Goal: Transaction & Acquisition: Purchase product/service

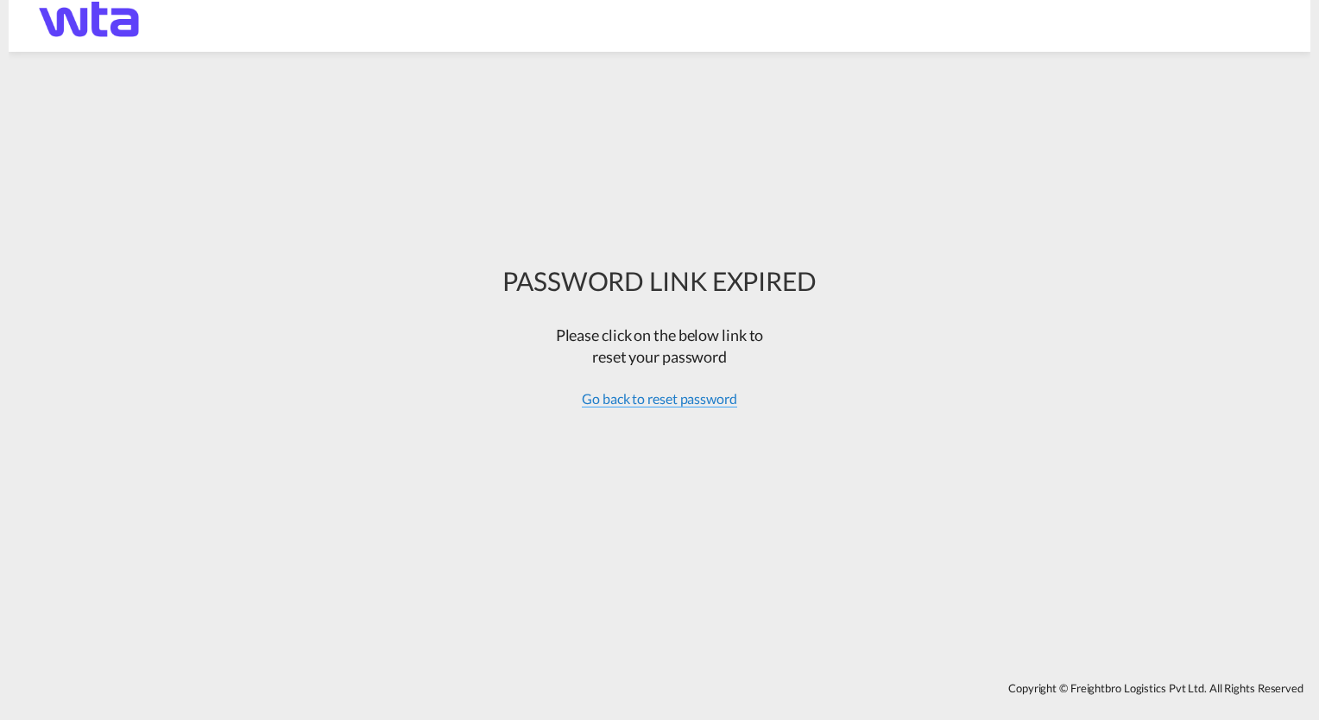
click at [663, 401] on span "Go back to reset password" at bounding box center [659, 398] width 155 height 17
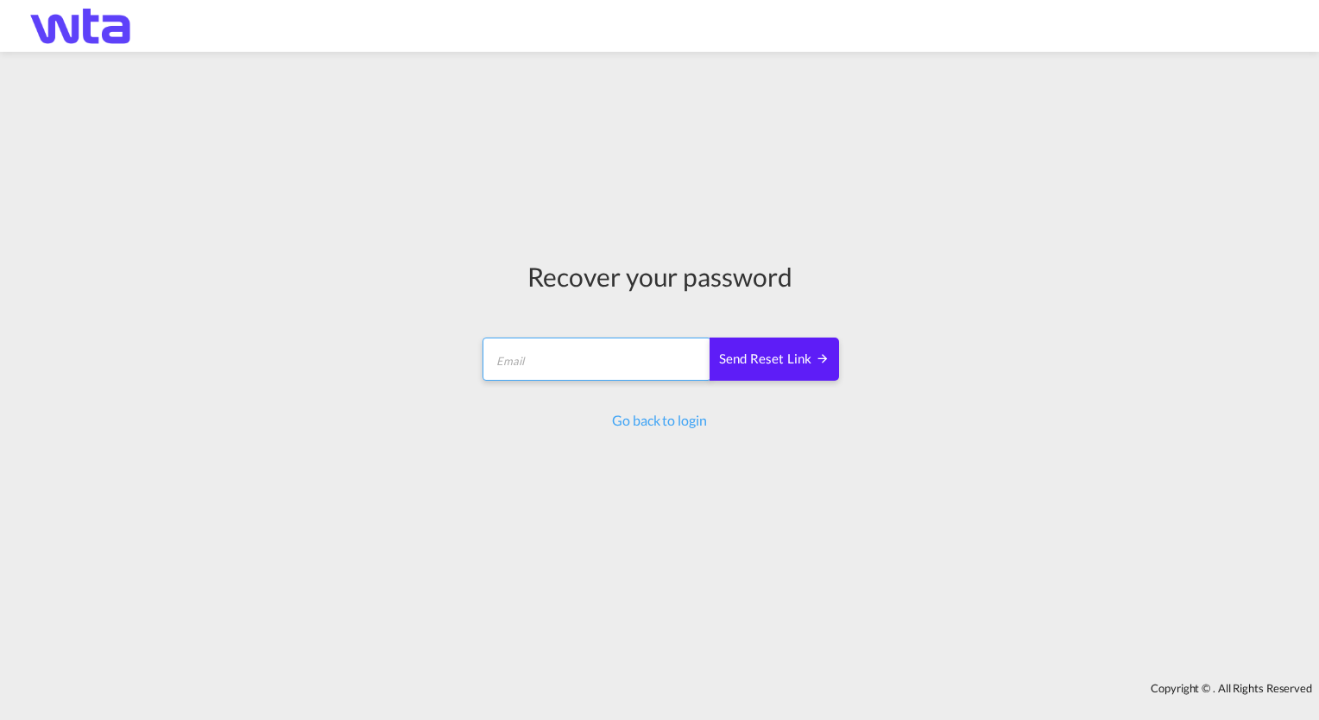
click at [596, 374] on input "email" at bounding box center [597, 359] width 229 height 43
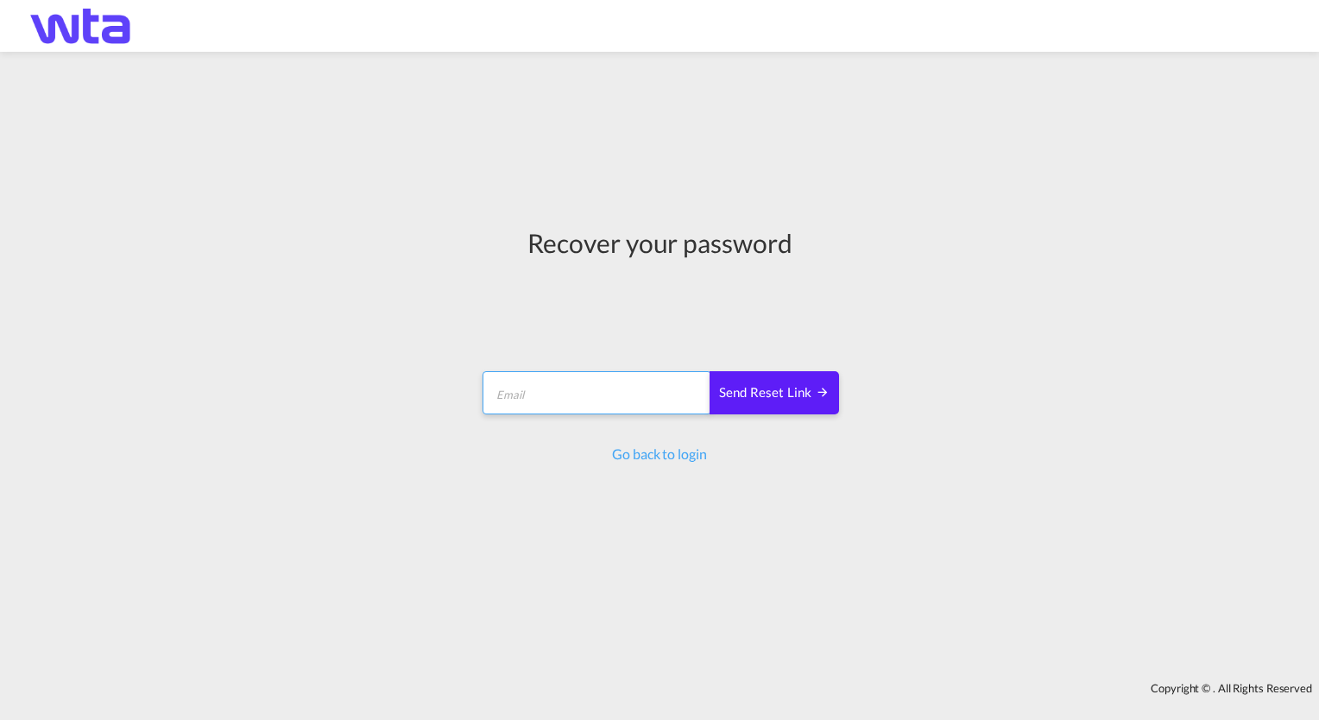
type input "[PERSON_NAME][EMAIL_ADDRESS][DOMAIN_NAME]"
click at [770, 394] on div "Send reset link" at bounding box center [774, 393] width 110 height 20
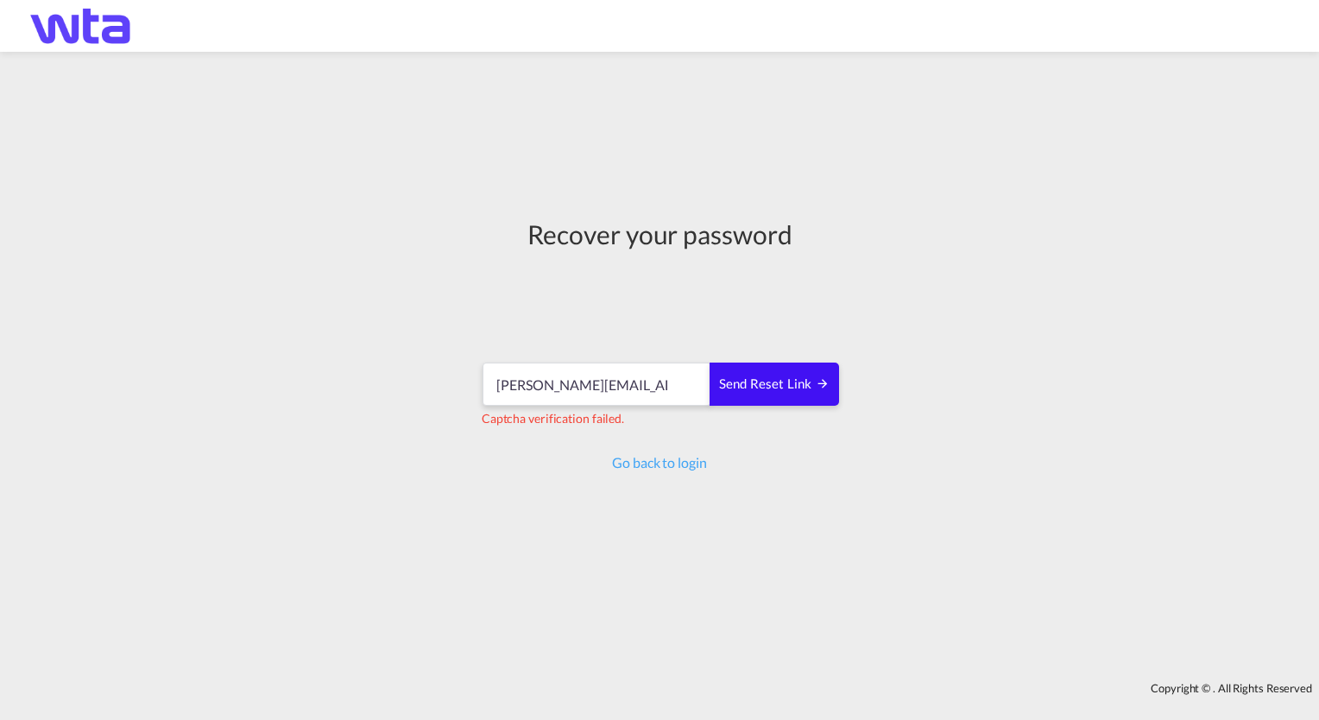
click at [786, 388] on div "Send reset link" at bounding box center [774, 385] width 110 height 20
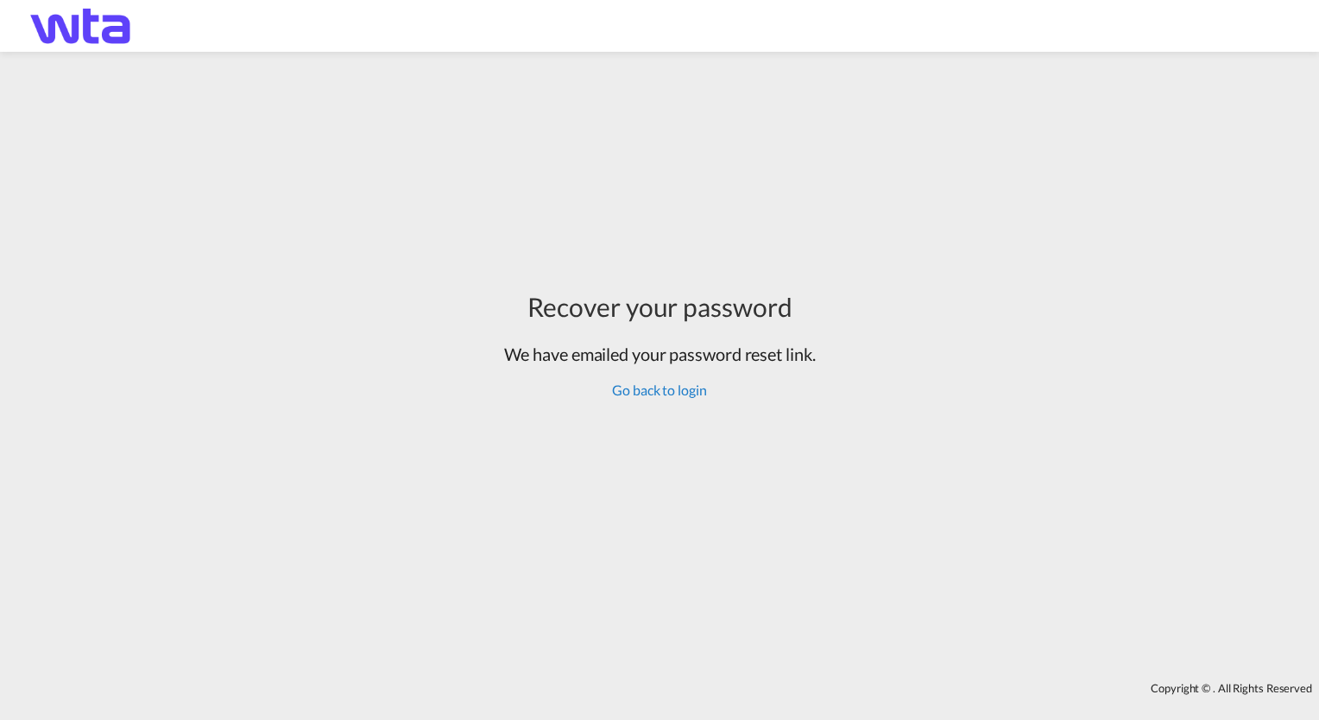
click at [653, 392] on link "Go back to login" at bounding box center [659, 390] width 94 height 16
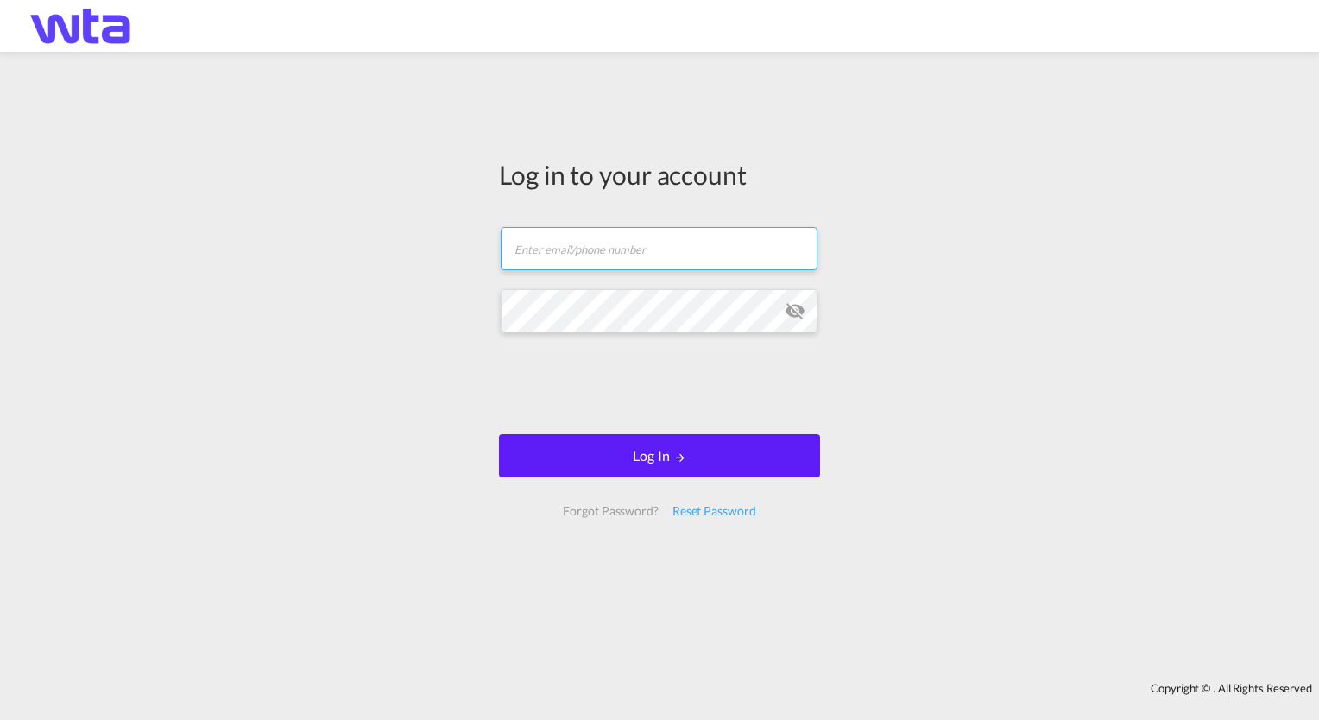
click at [626, 250] on input "text" at bounding box center [659, 248] width 317 height 43
type input "[PERSON_NAME][EMAIL_ADDRESS][DOMAIN_NAME]"
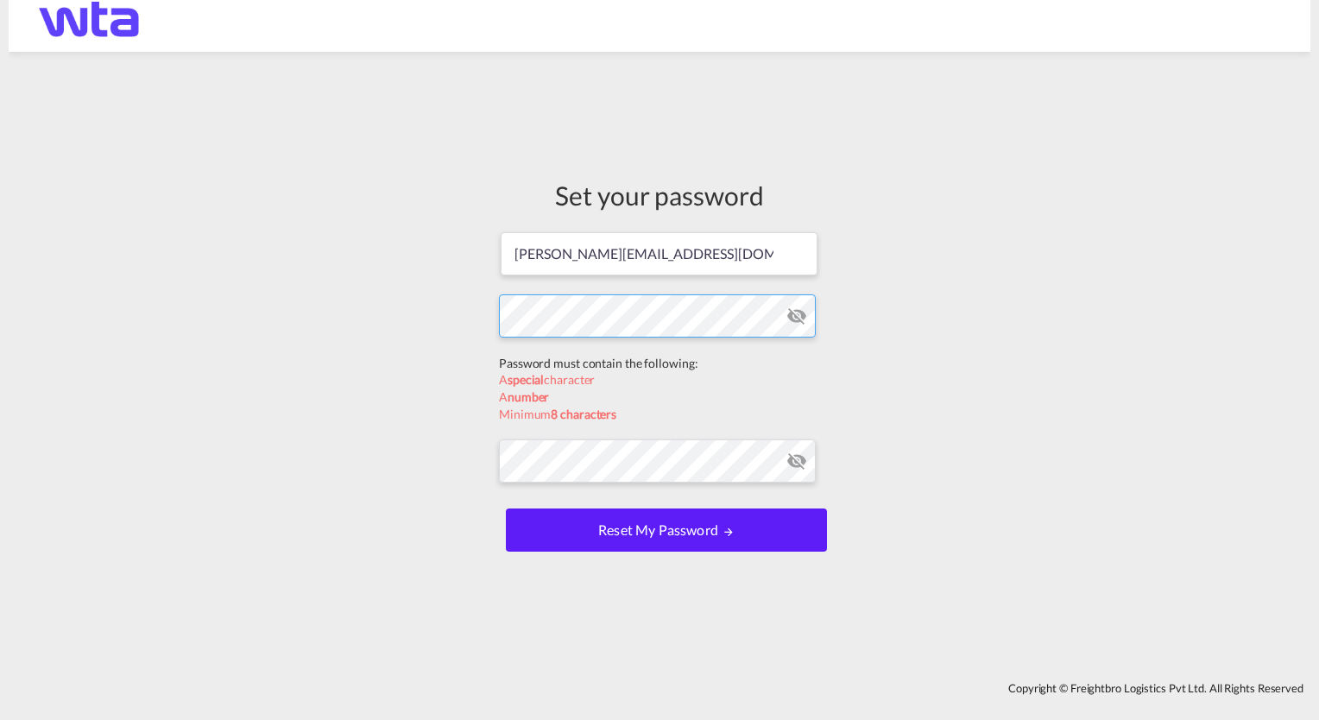
click at [577, 367] on form "[PERSON_NAME][EMAIL_ADDRESS][DOMAIN_NAME] Password must contain the following: …" at bounding box center [659, 393] width 321 height 326
click at [582, 458] on form "[PERSON_NAME][EMAIL_ADDRESS][DOMAIN_NAME] Password must contain the following: …" at bounding box center [659, 393] width 321 height 326
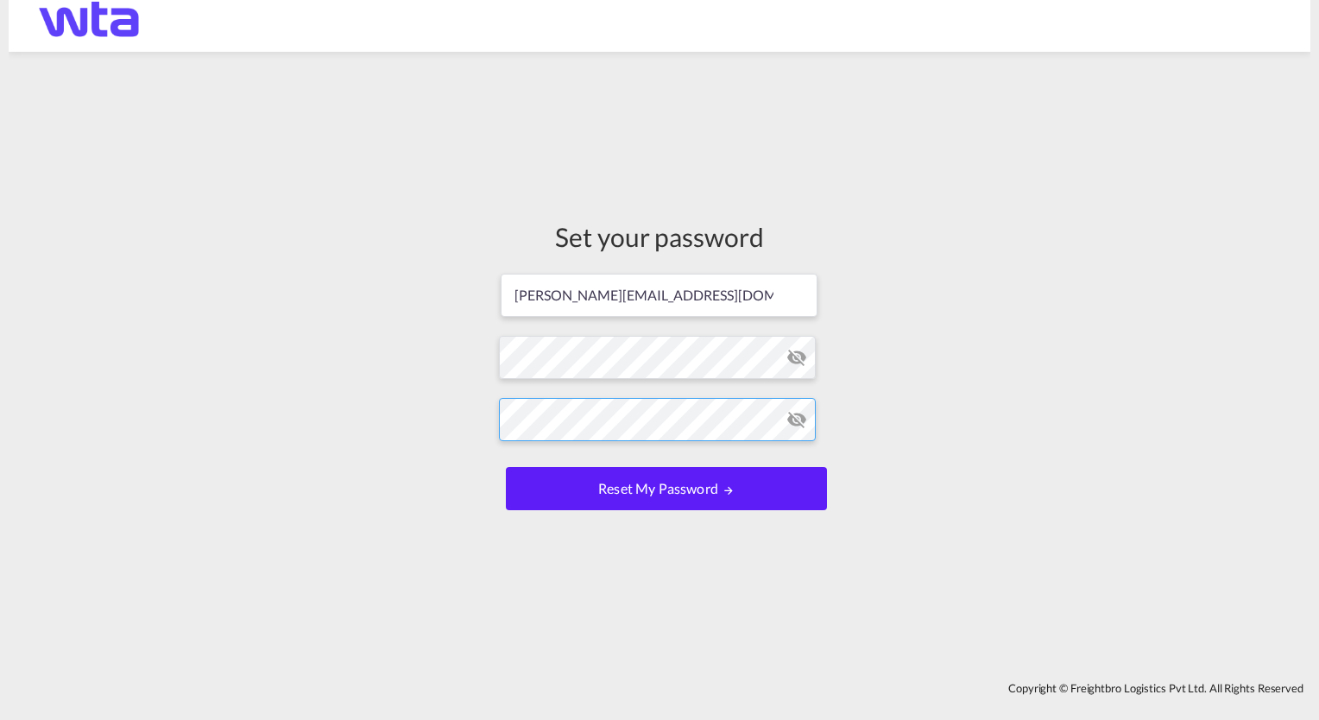
click at [466, 417] on div "Set your password [PERSON_NAME][EMAIL_ADDRESS][DOMAIN_NAME] Password must conta…" at bounding box center [660, 366] width 1302 height 613
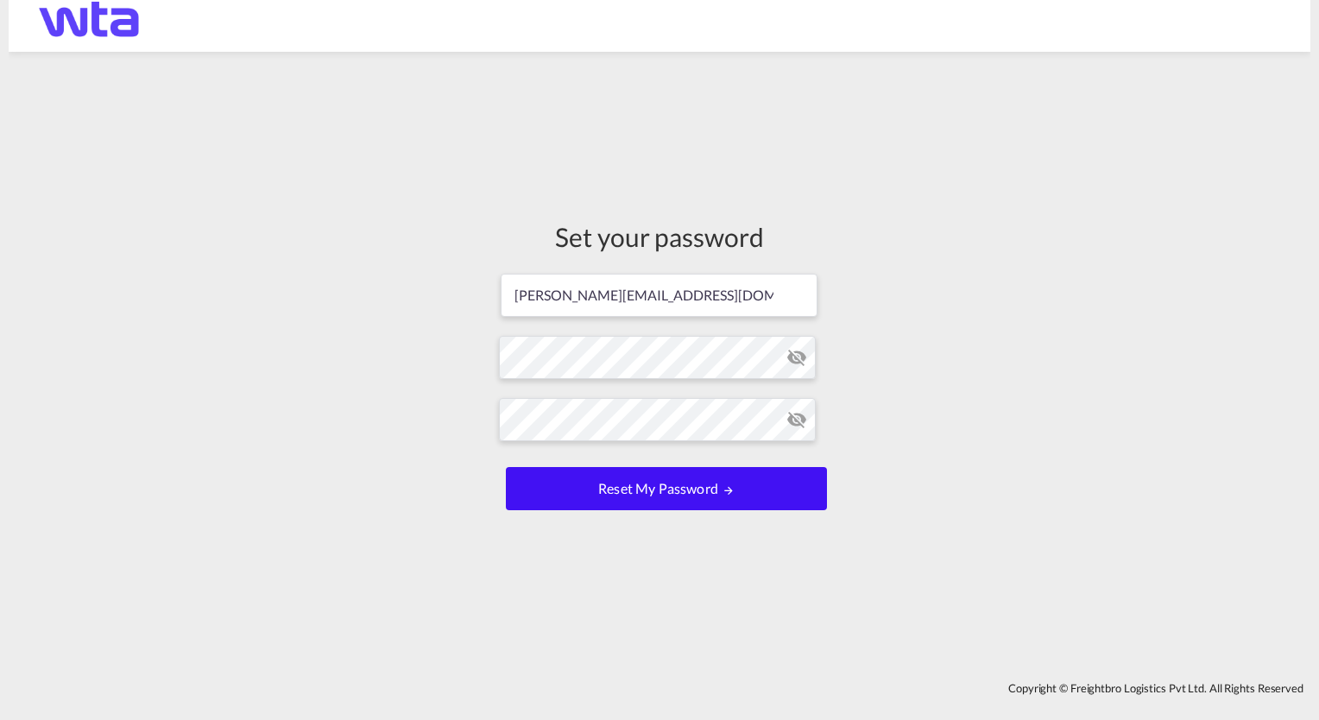
click at [650, 490] on button "Reset my password" at bounding box center [666, 488] width 321 height 43
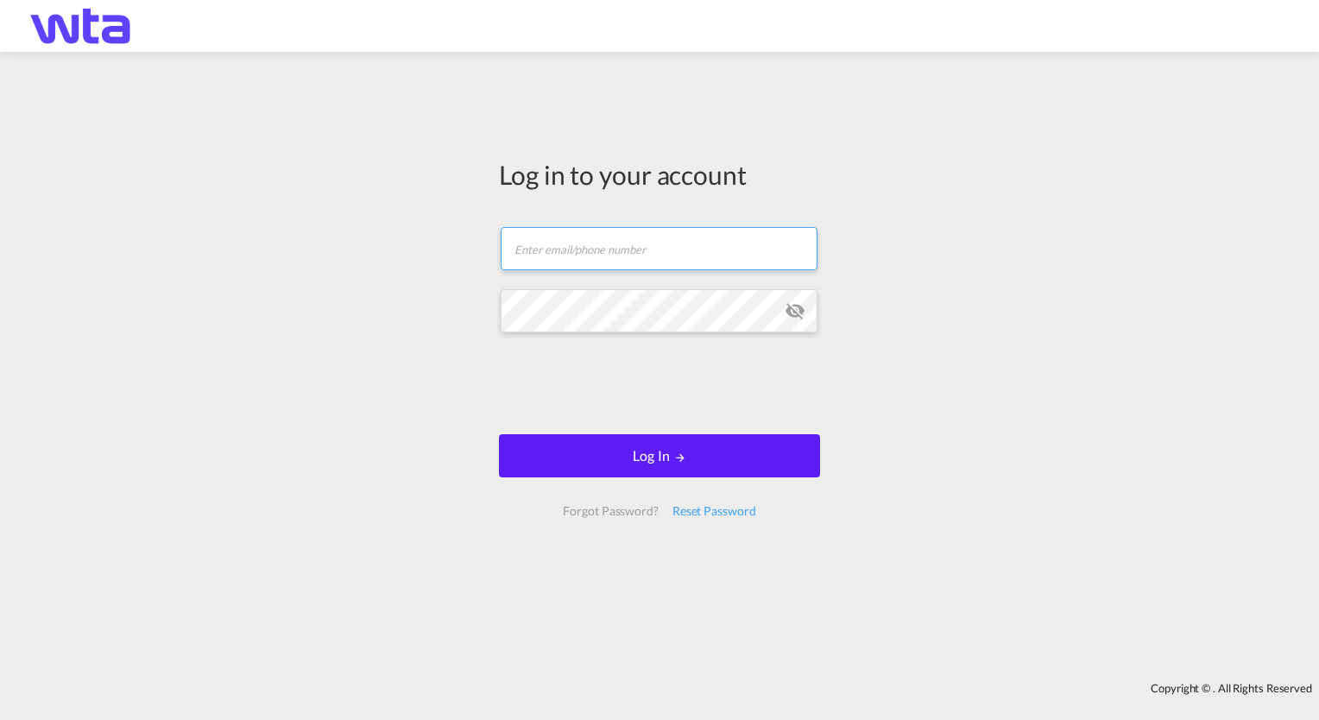
type input "[PERSON_NAME][EMAIL_ADDRESS][DOMAIN_NAME]"
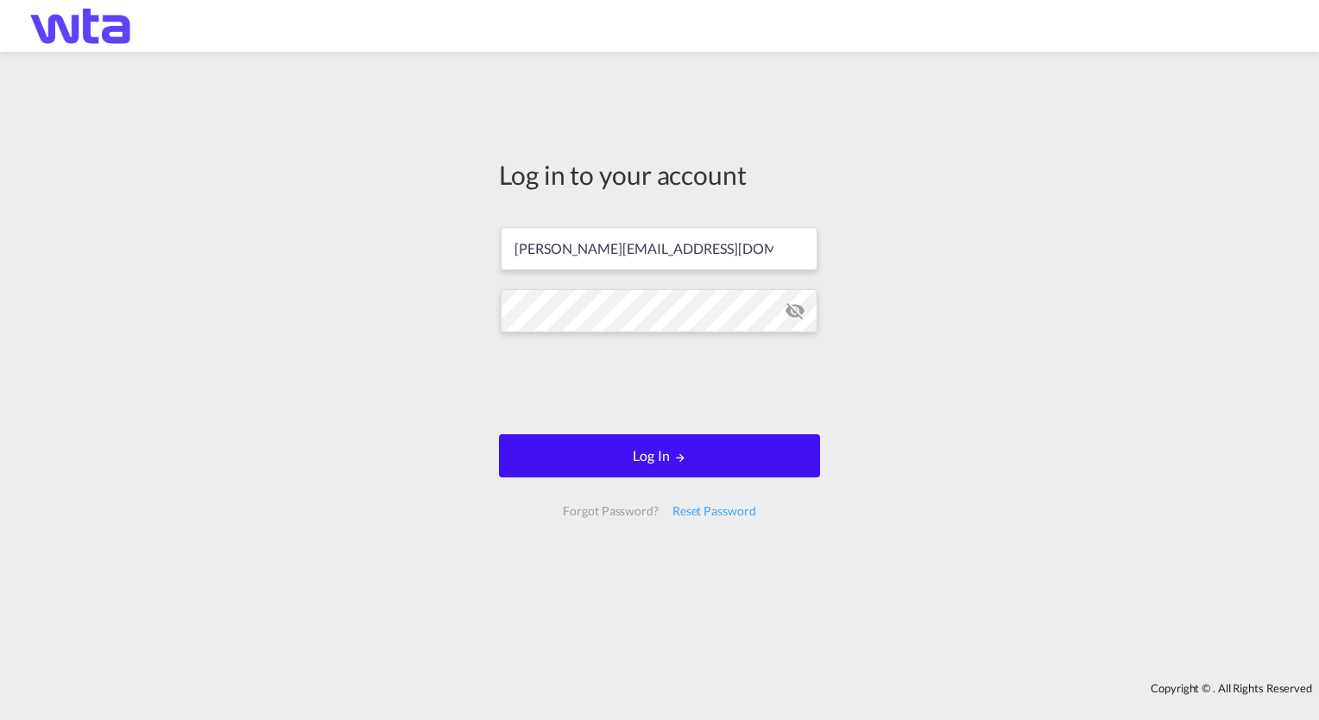
click at [647, 456] on button "Log In" at bounding box center [659, 455] width 321 height 43
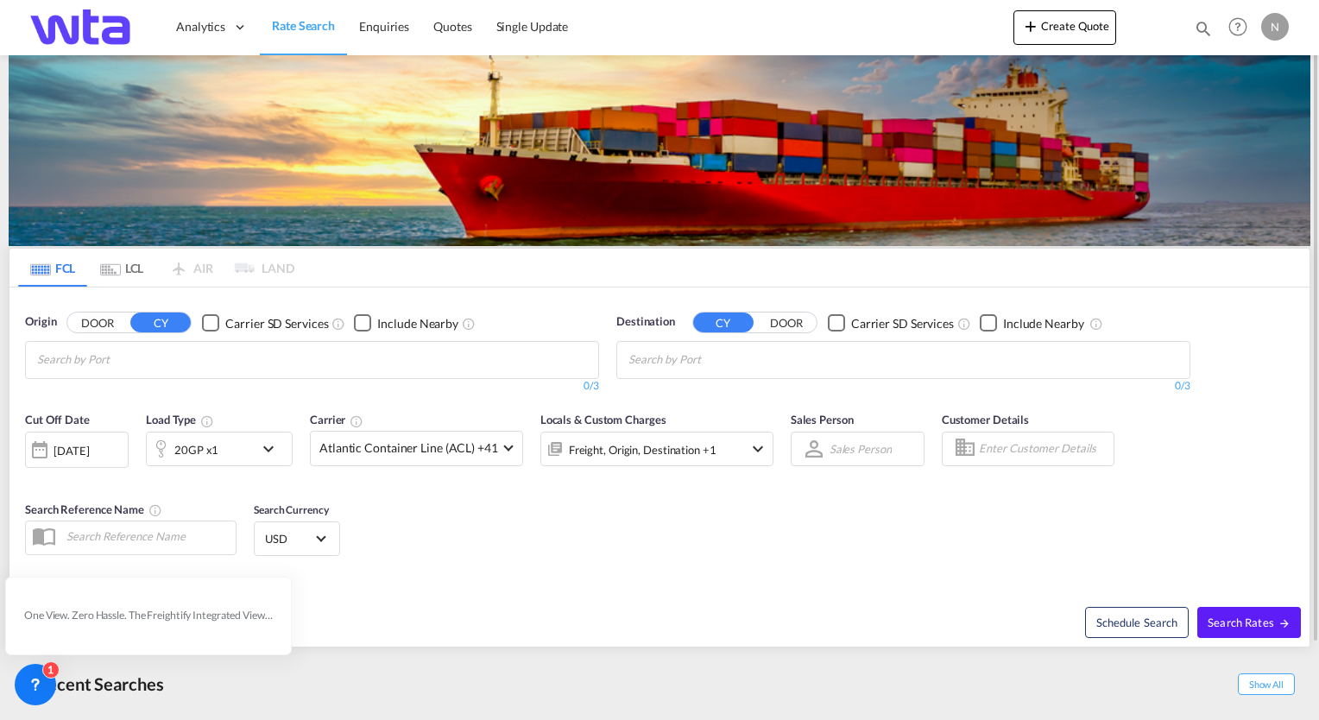
click at [173, 367] on input "Chips input." at bounding box center [119, 360] width 164 height 28
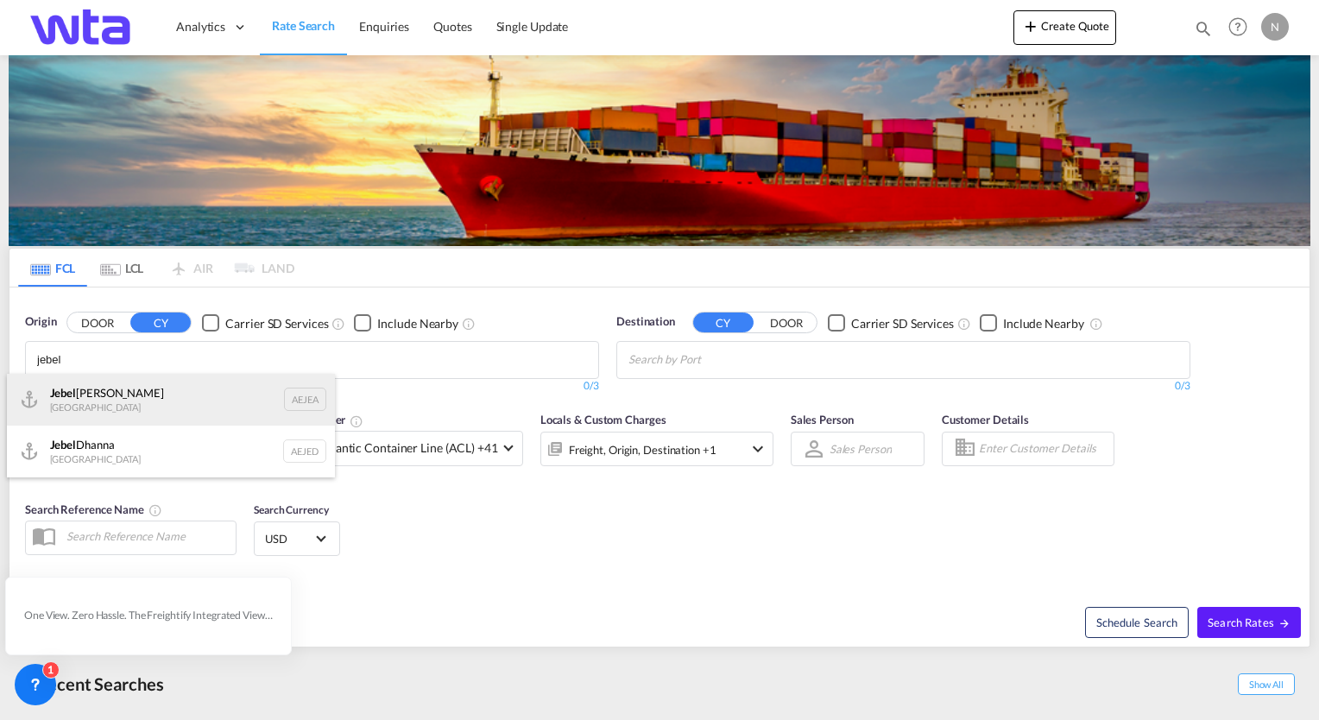
type input "jebel"
click at [157, 395] on div "[GEOGRAPHIC_DATA] AEJEA" at bounding box center [171, 400] width 328 height 52
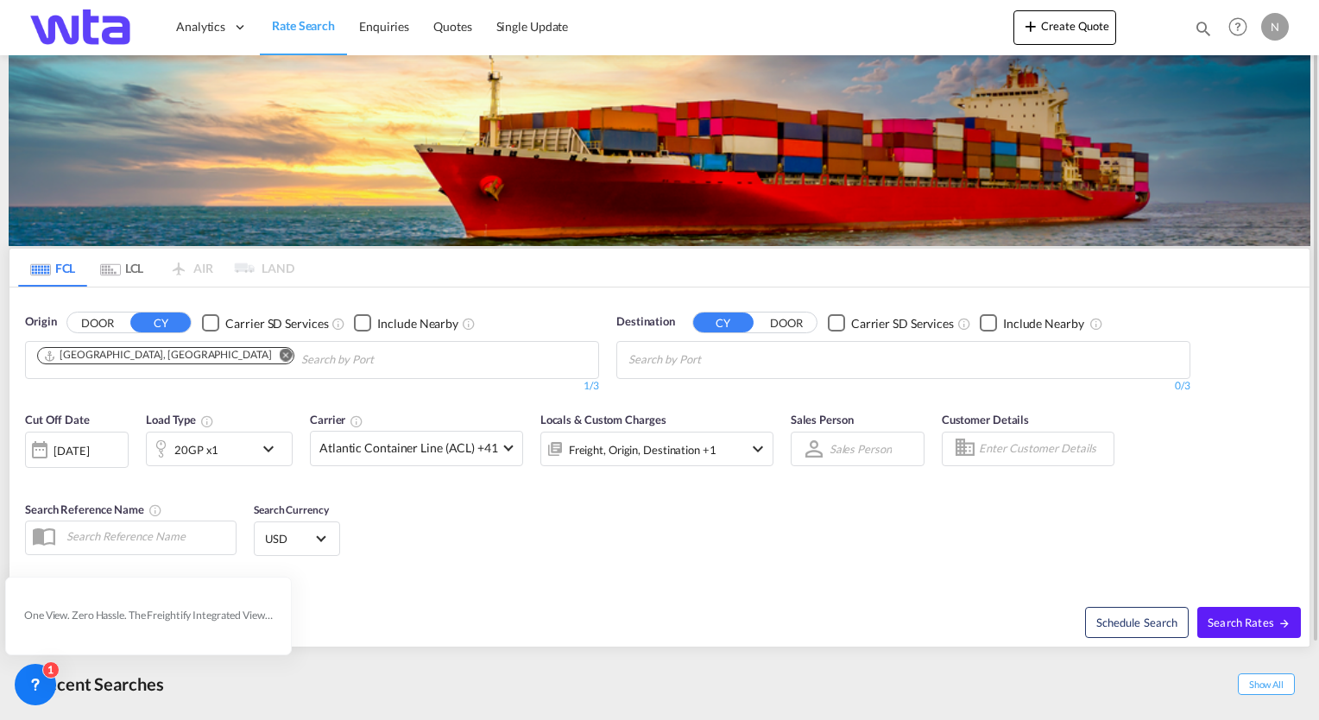
click at [662, 351] on input "Chips input." at bounding box center [710, 360] width 164 height 28
paste input "Navegantes"
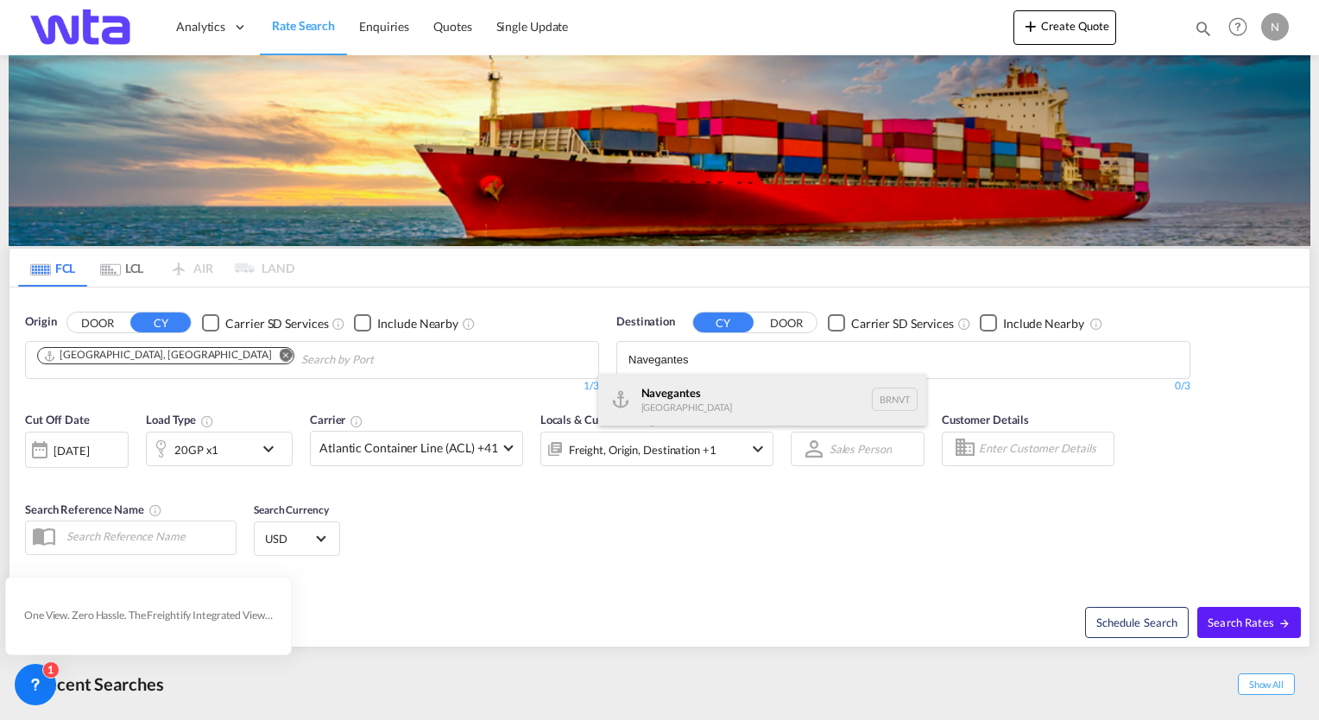
type input "Navegantes"
click at [691, 402] on div "Navegantes [GEOGRAPHIC_DATA] BRNVT" at bounding box center [762, 400] width 328 height 52
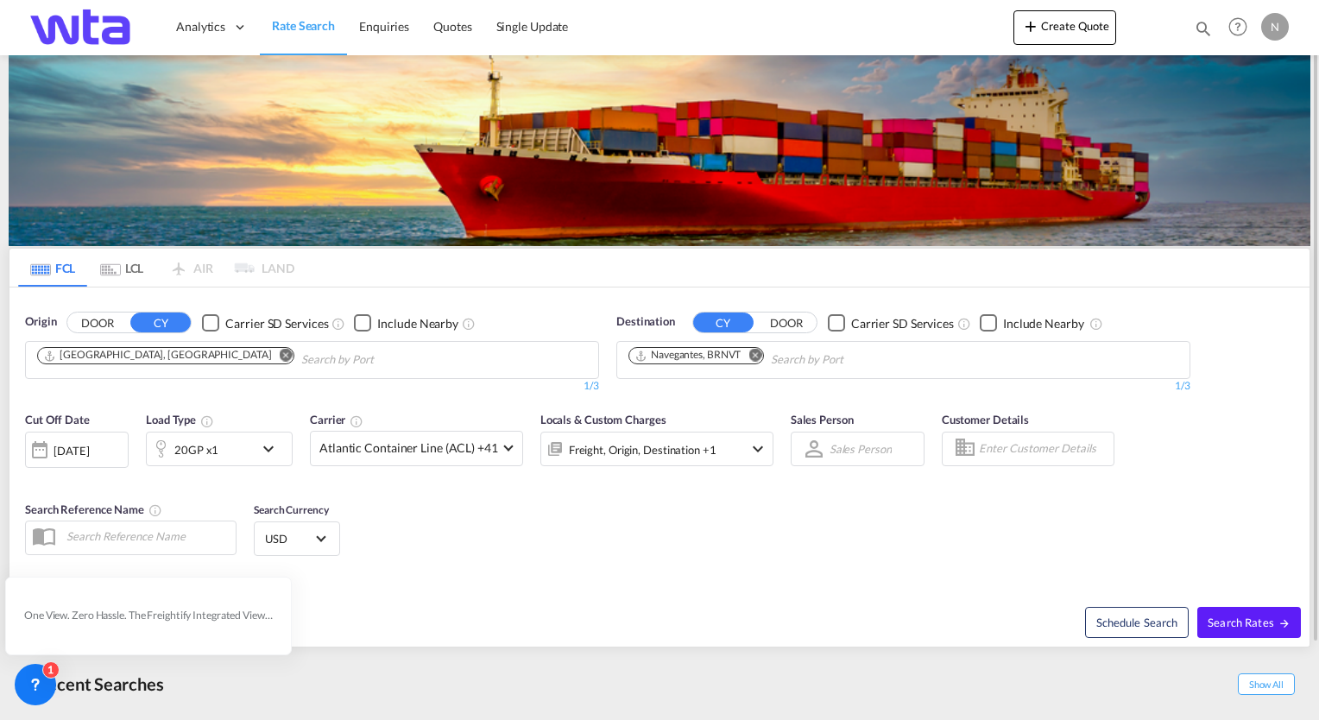
click at [274, 445] on md-icon "icon-chevron-down" at bounding box center [272, 449] width 29 height 21
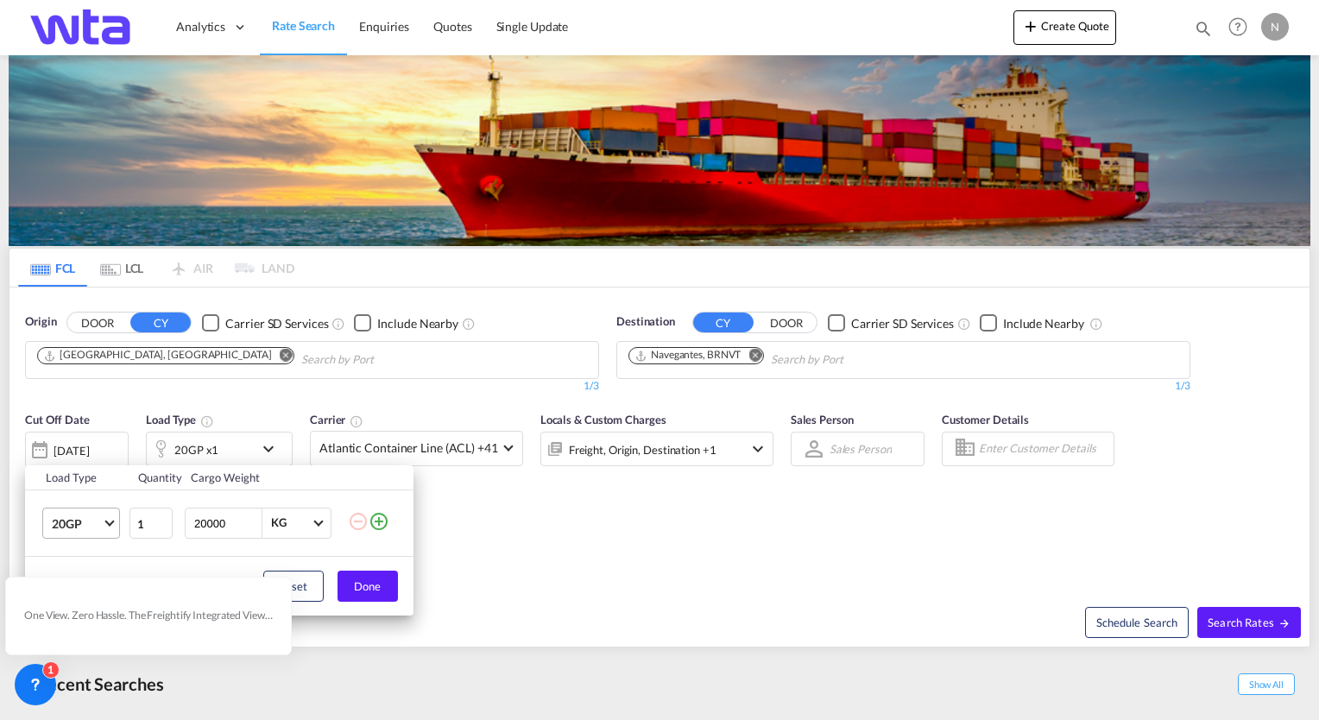
click at [106, 522] on md-select-value "20GP" at bounding box center [84, 522] width 69 height 29
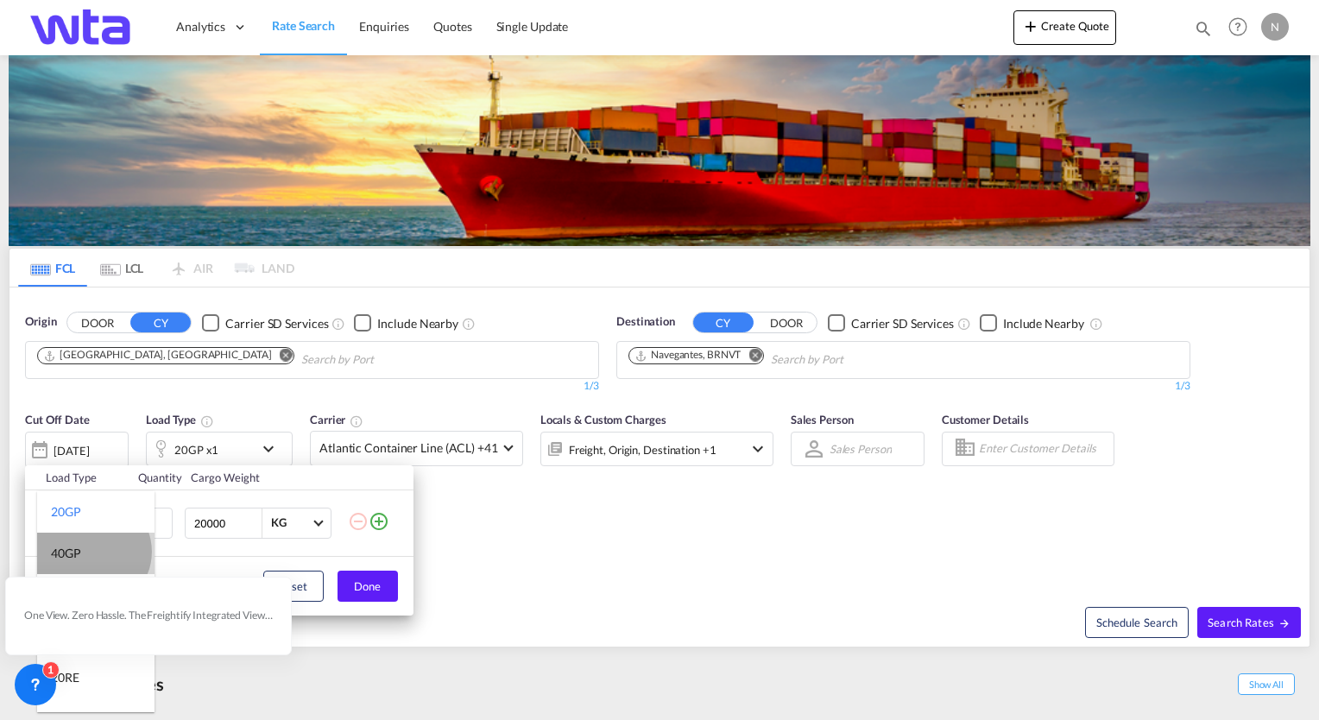
click at [92, 551] on md-option "40GP" at bounding box center [95, 553] width 117 height 41
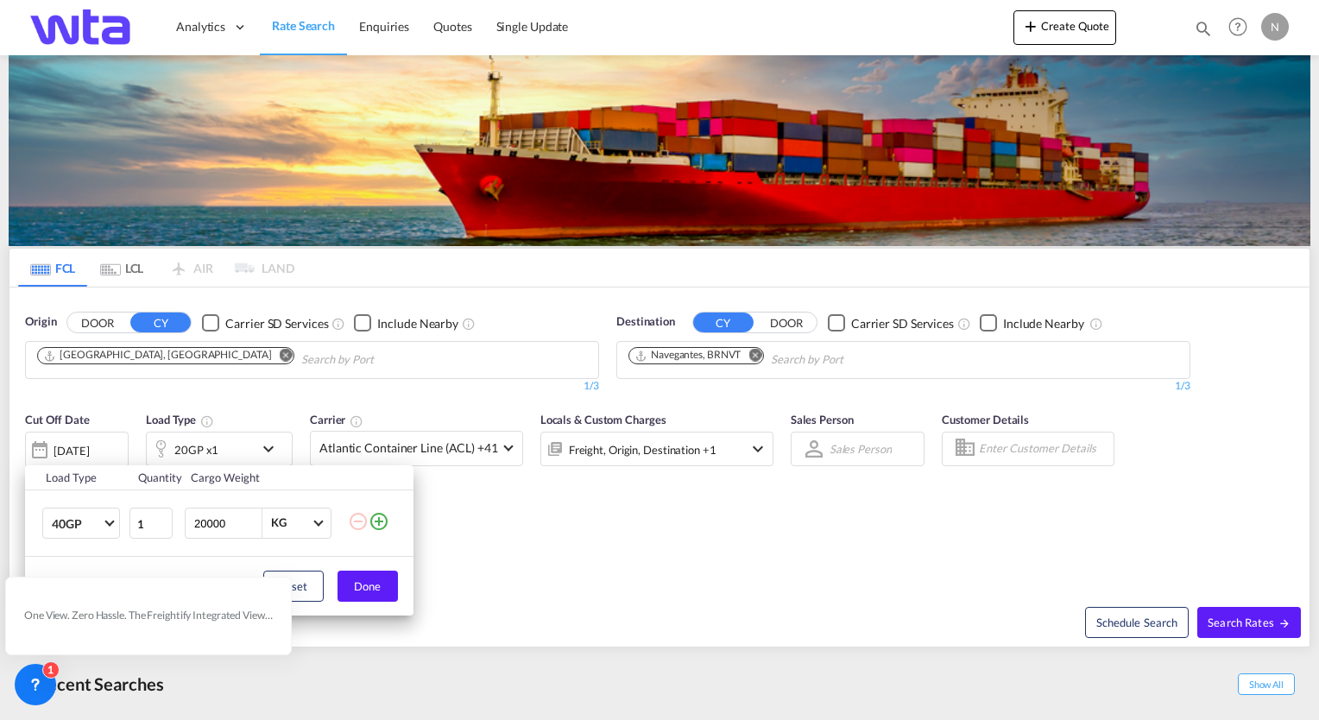
click at [577, 571] on div "Load Type Quantity Cargo Weight 40GP 1 20000 KG KG Load type addition is restri…" at bounding box center [659, 360] width 1319 height 720
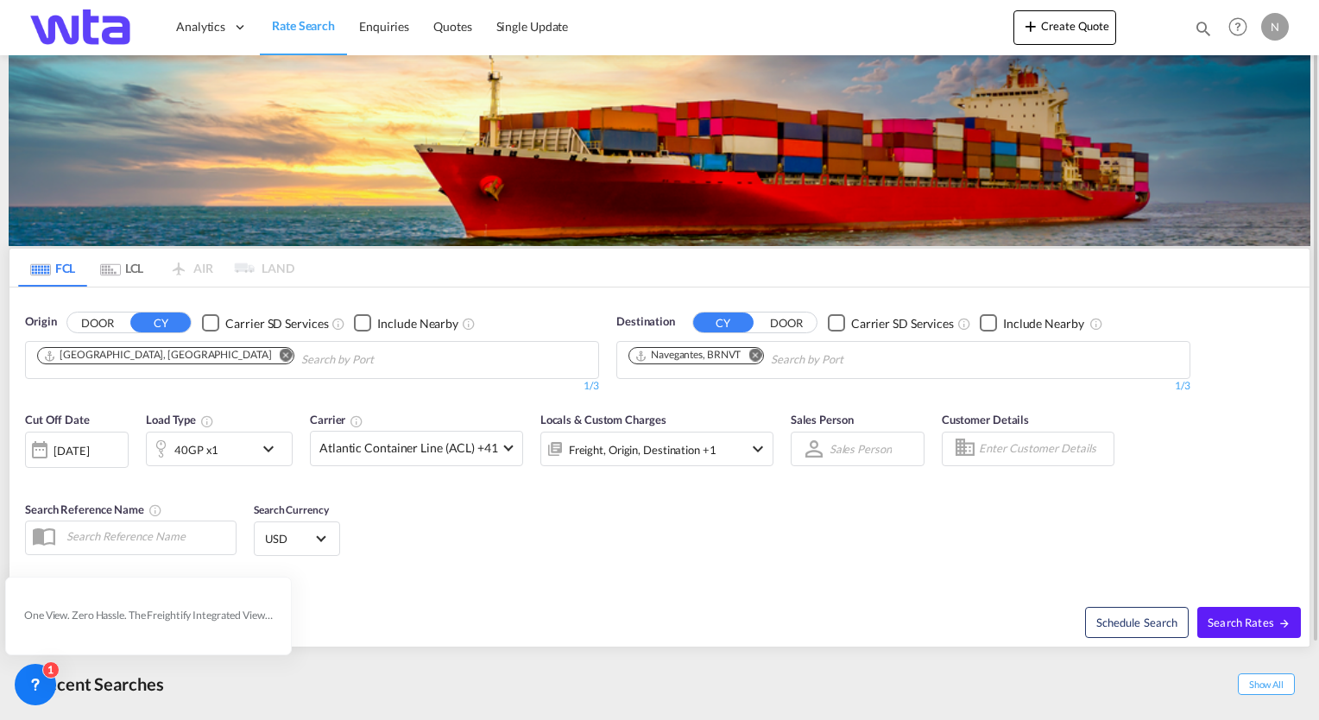
click at [594, 540] on div "Cut Off Date [DATE] [DATE] Load Type 40GP x1 Carrier Atlantic Container Line (A…" at bounding box center [659, 486] width 1300 height 168
click at [500, 449] on md-select-value "Atlantic Container Line (ACL) +41" at bounding box center [416, 449] width 211 height 34
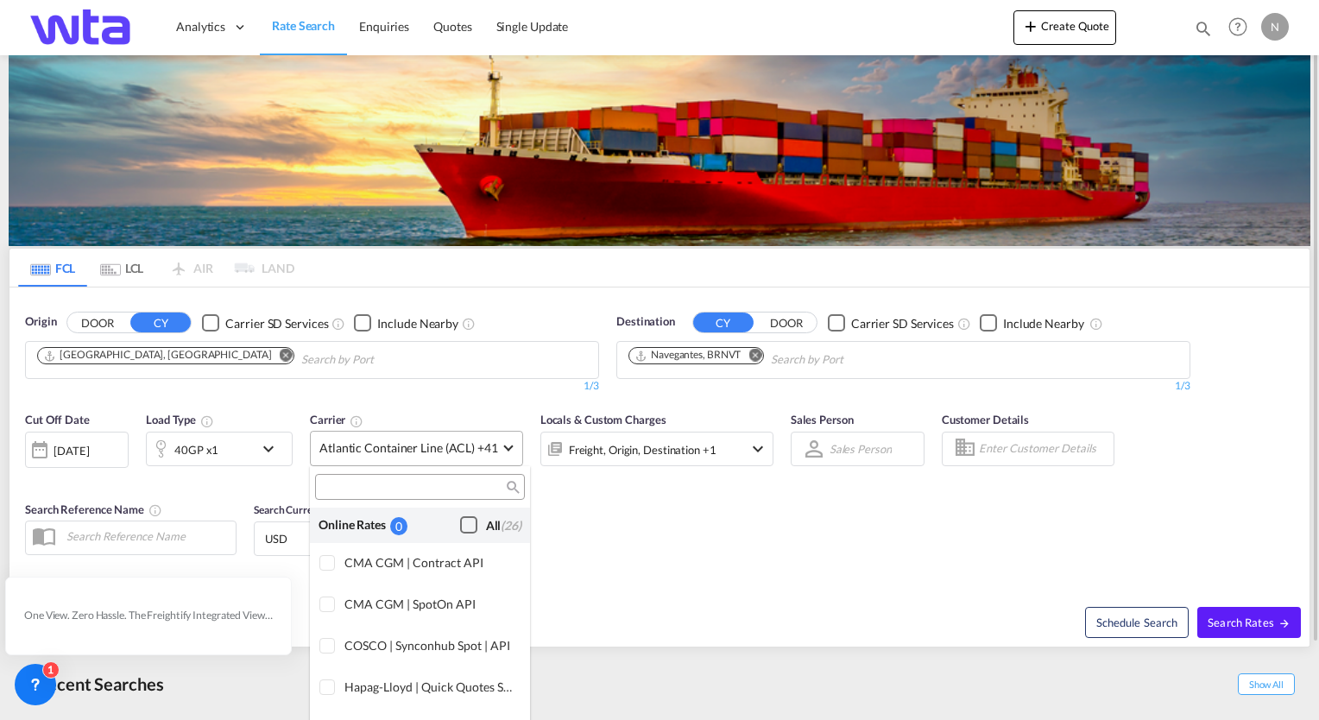
scroll to position [1053, 0]
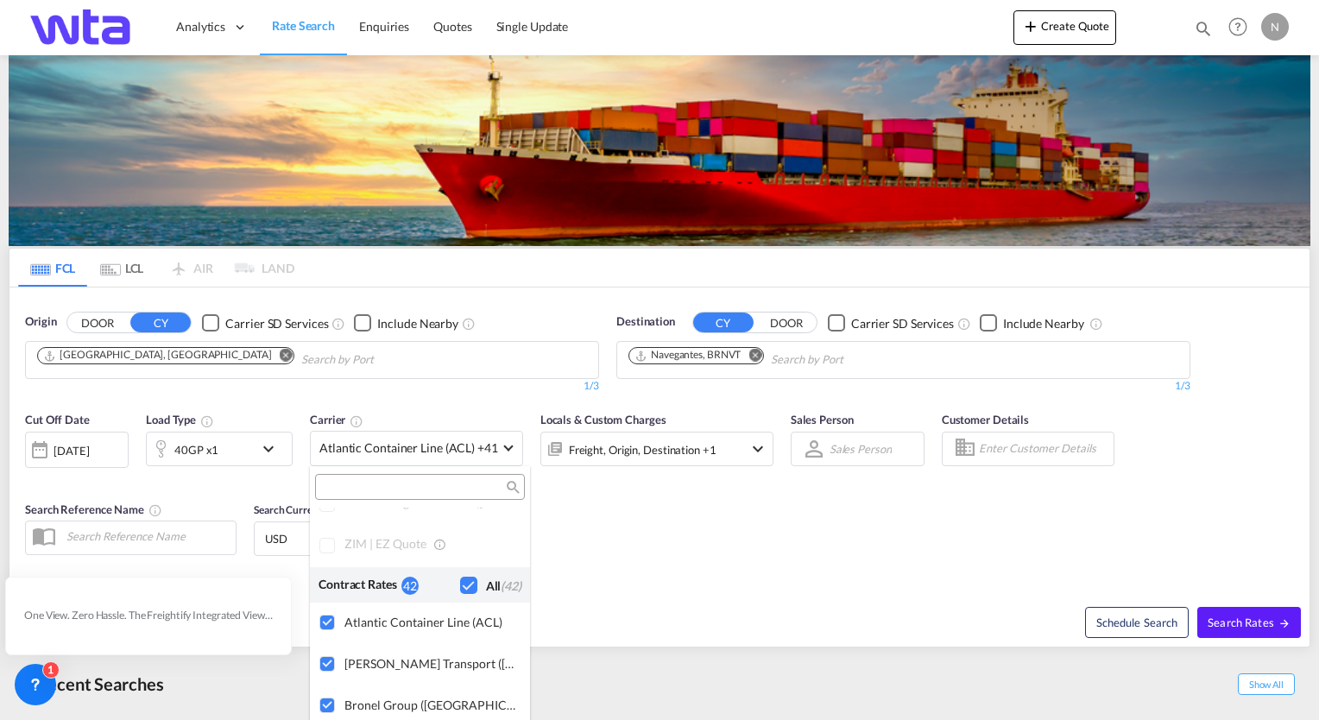
click at [650, 553] on md-backdrop at bounding box center [659, 360] width 1319 height 720
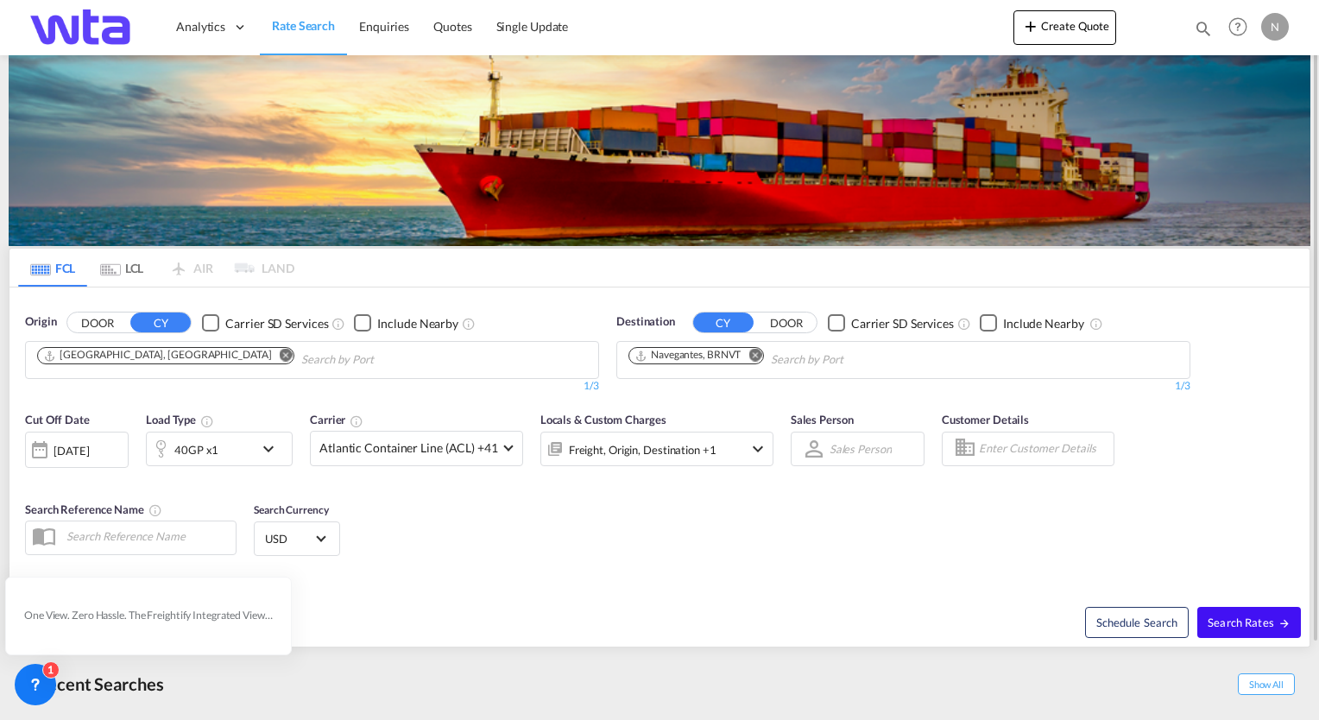
click at [1237, 623] on span "Search Rates" at bounding box center [1249, 622] width 83 height 14
type input "AEJEA to BRNVT / [DATE]"
